Goal: Task Accomplishment & Management: Use online tool/utility

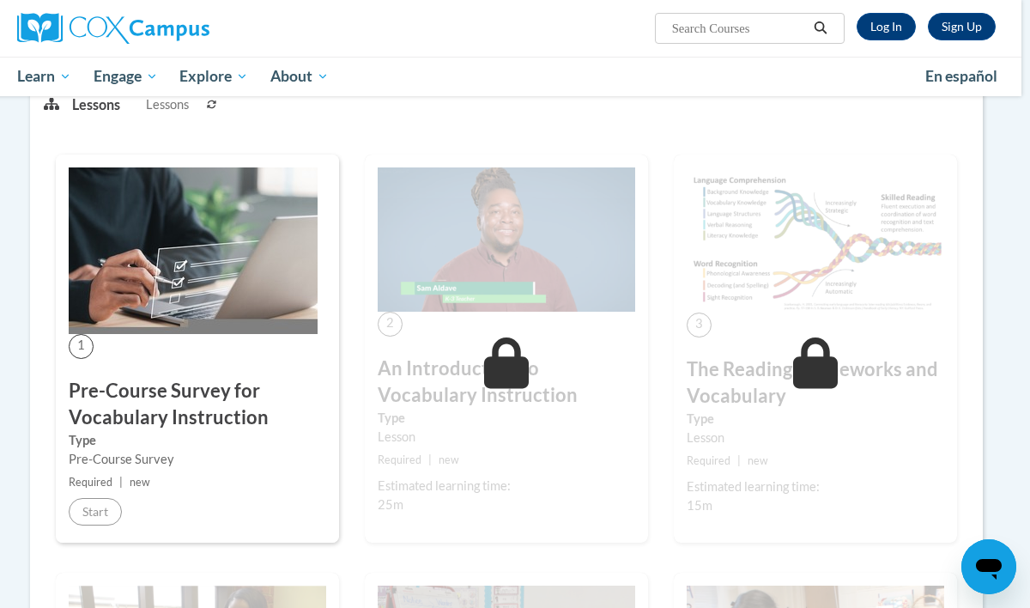
scroll to position [227, 9]
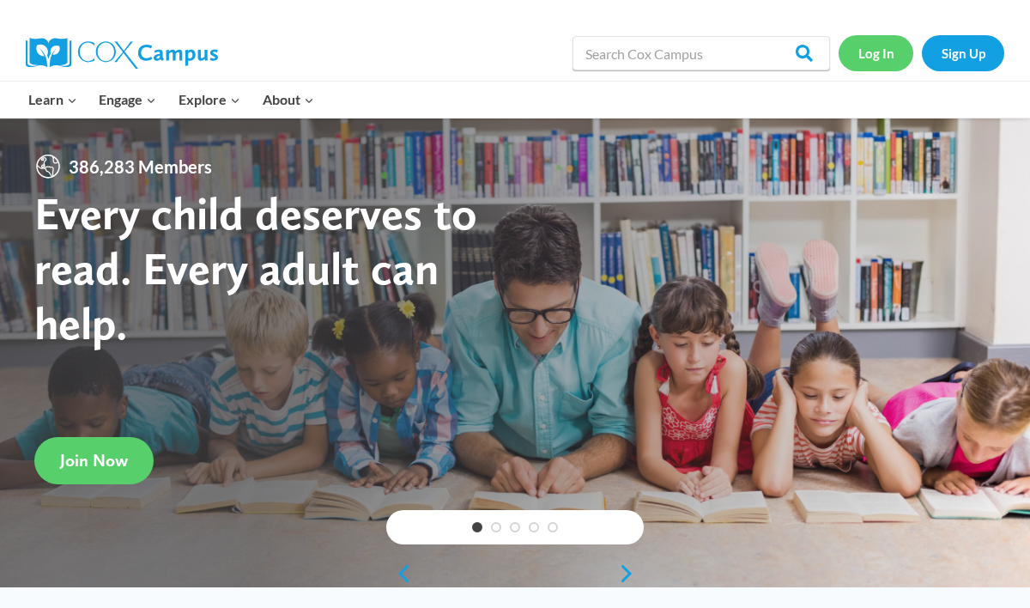
click at [879, 49] on link "Log In" at bounding box center [876, 52] width 75 height 35
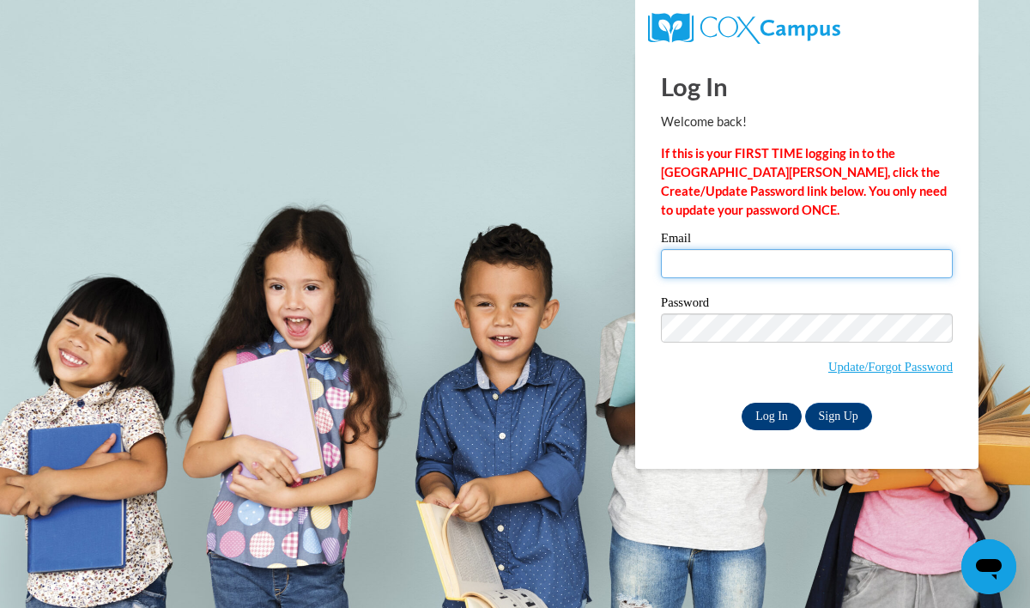
type input "katiea02@gmail.com"
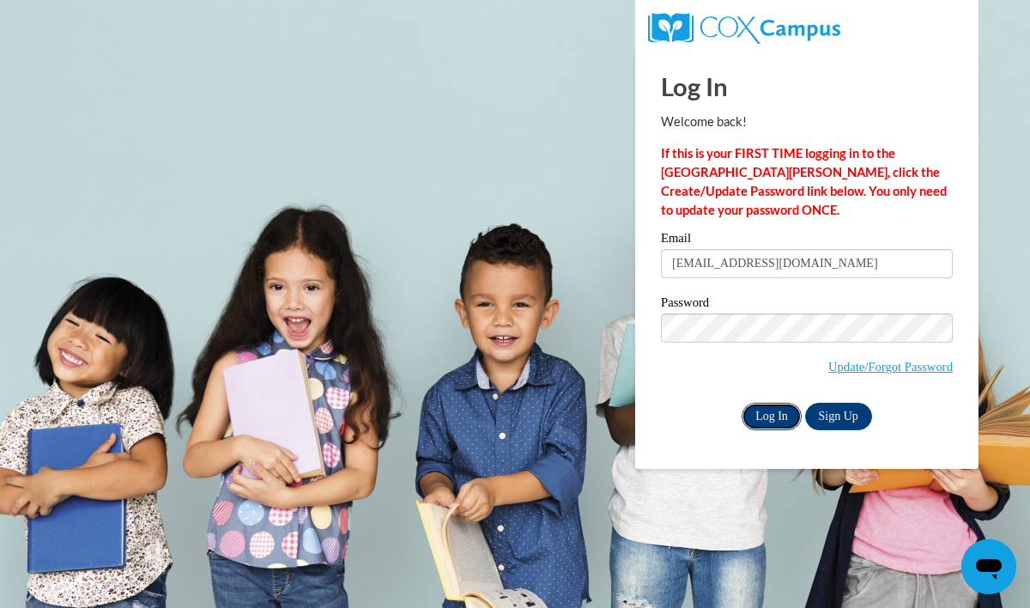
click at [770, 417] on input "Log In" at bounding box center [772, 416] width 60 height 27
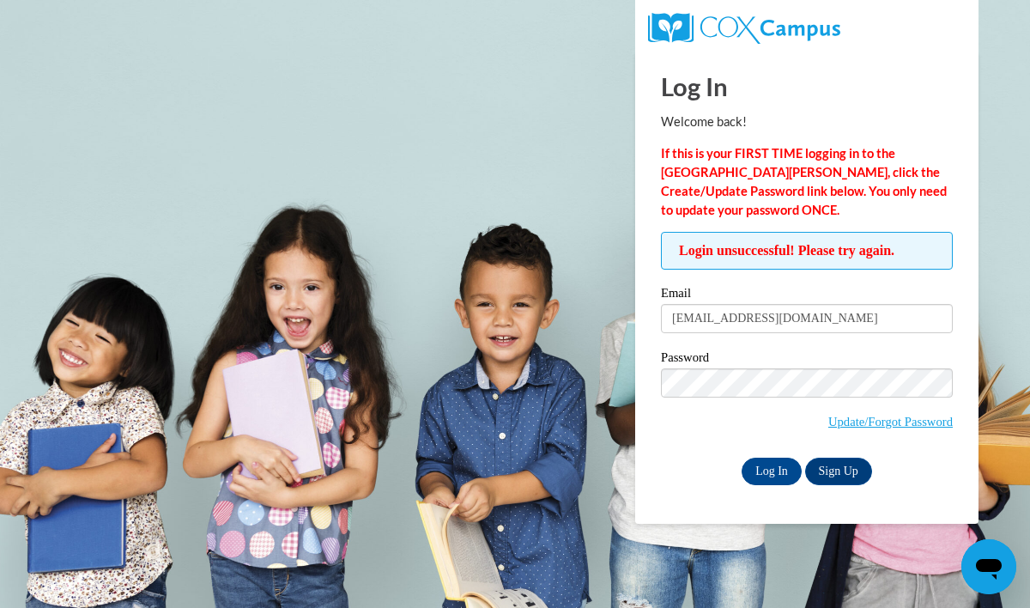
click at [639, 474] on div "Log In Welcome back! If this is your FIRST TIME logging in to the NEW Cox Campu…" at bounding box center [807, 288] width 369 height 472
click at [758, 468] on input "Log In" at bounding box center [772, 471] width 60 height 27
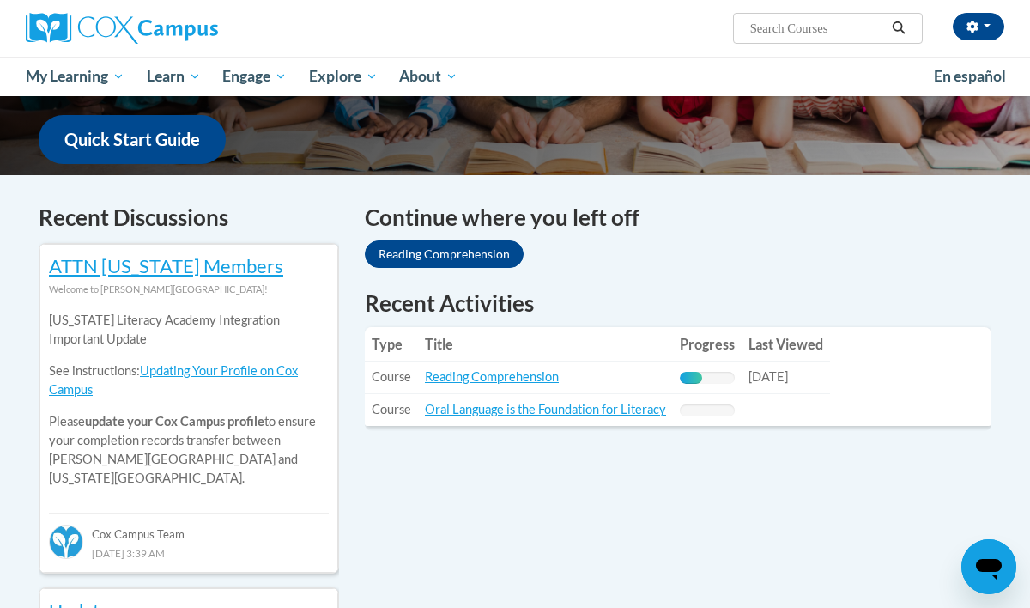
scroll to position [428, 0]
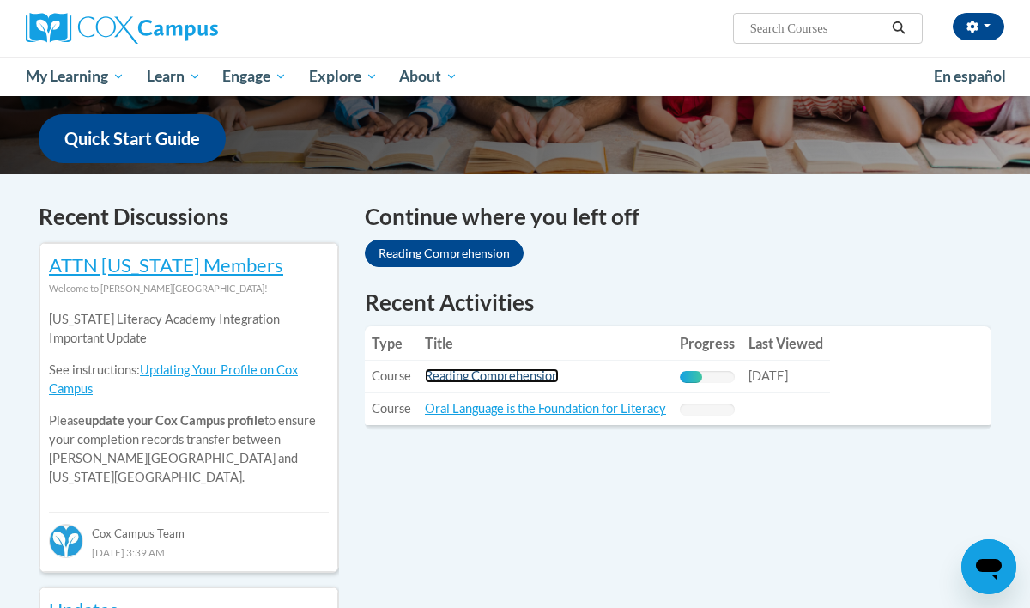
click at [477, 380] on link "Reading Comprehension" at bounding box center [492, 375] width 134 height 15
click at [535, 374] on link "Reading Comprehension" at bounding box center [492, 375] width 134 height 15
click at [493, 378] on link "Reading Comprehension" at bounding box center [492, 375] width 134 height 15
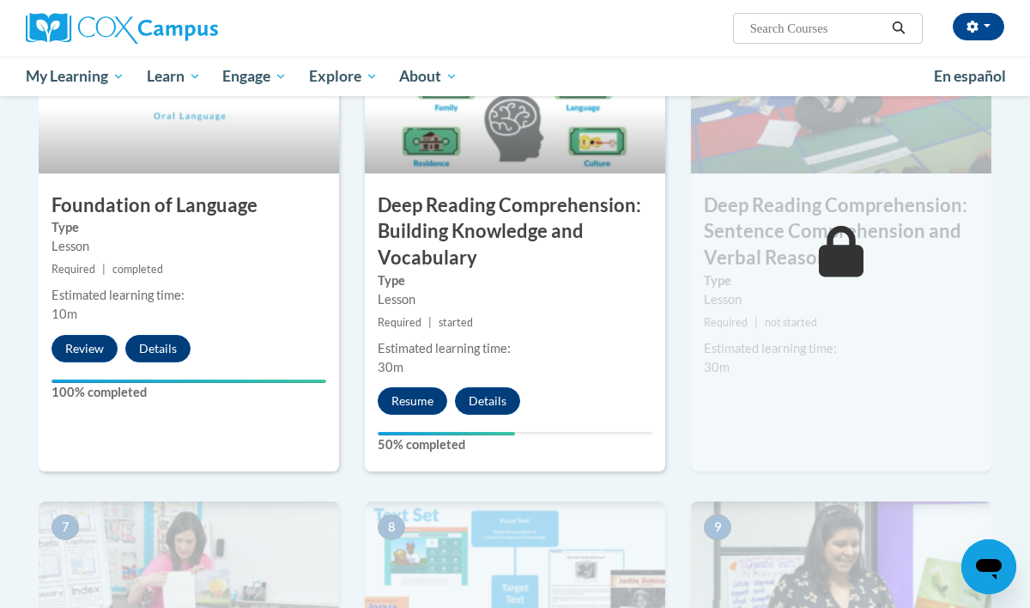
scroll to position [899, 0]
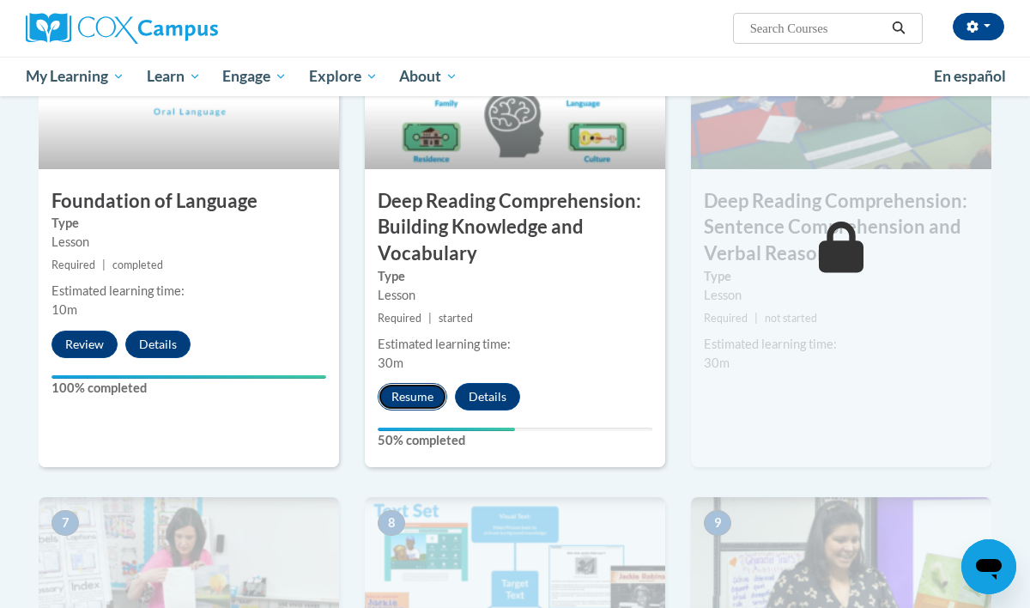
click at [407, 392] on button "Resume" at bounding box center [413, 396] width 70 height 27
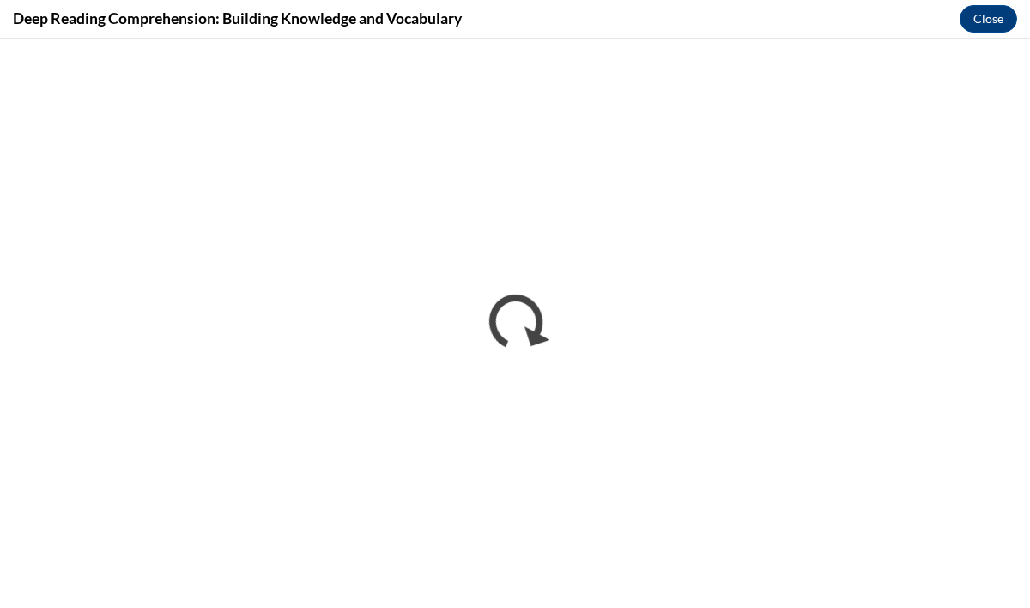
scroll to position [0, 0]
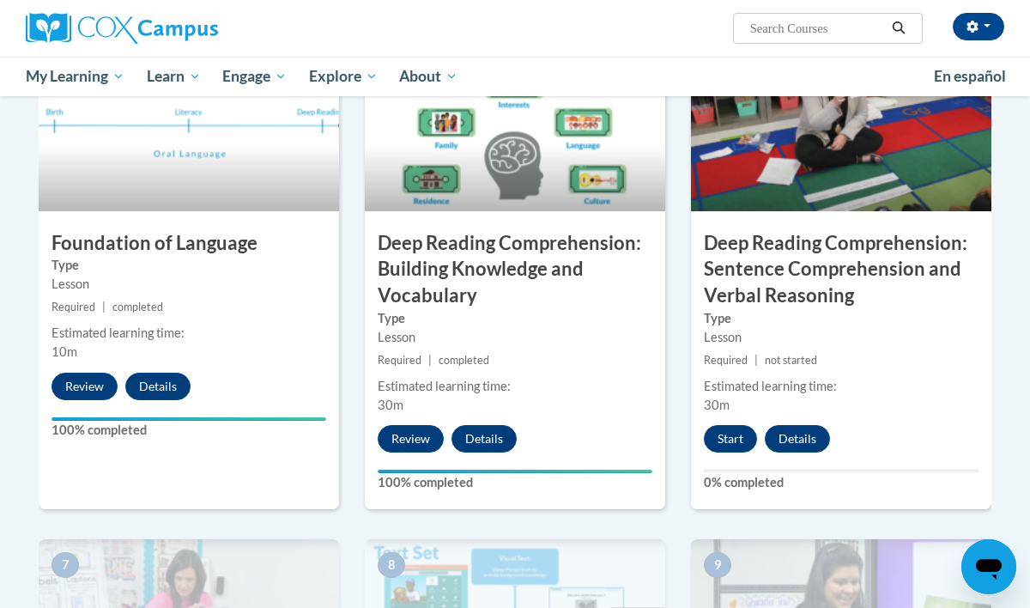
scroll to position [859, 0]
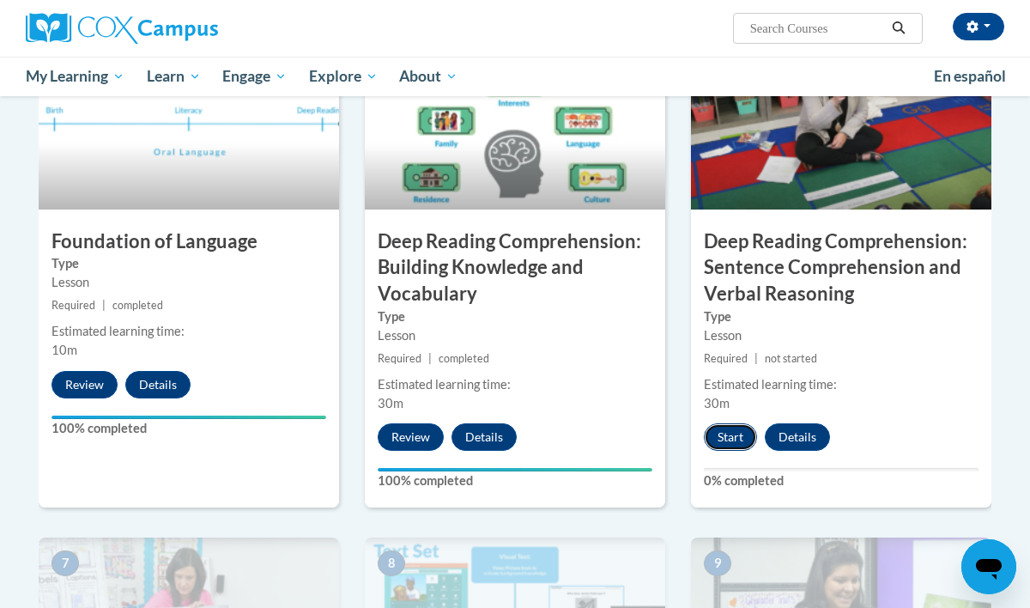
click at [732, 442] on button "Start" at bounding box center [730, 436] width 53 height 27
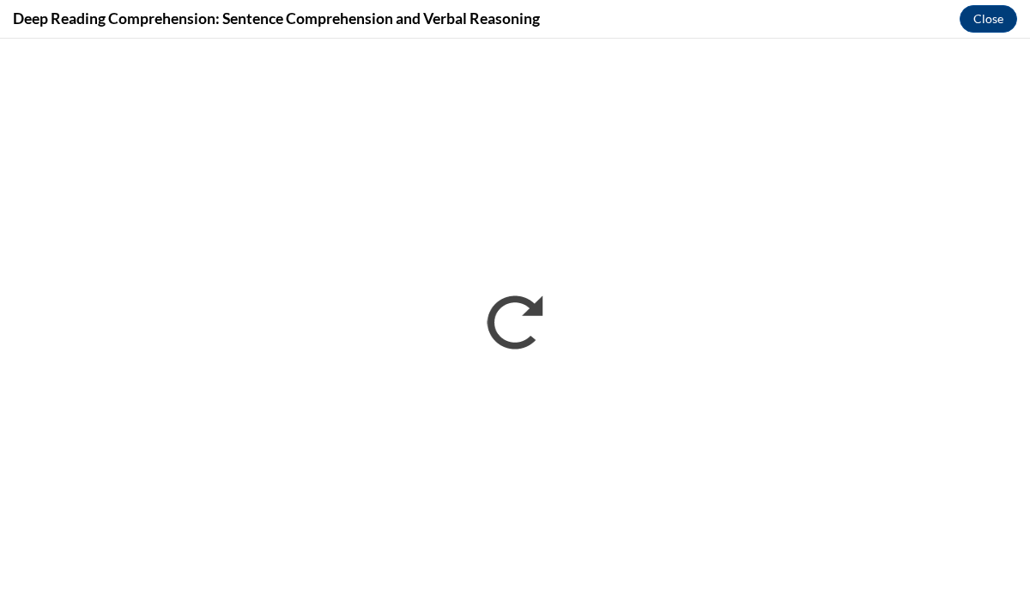
scroll to position [0, 0]
